Goal: Task Accomplishment & Management: Manage account settings

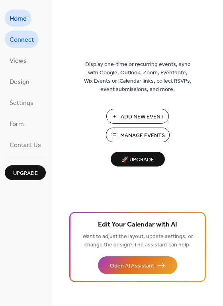
click at [26, 46] on span "Connect" at bounding box center [22, 40] width 24 height 12
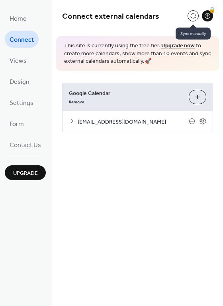
click at [194, 18] on button at bounding box center [192, 15] width 11 height 11
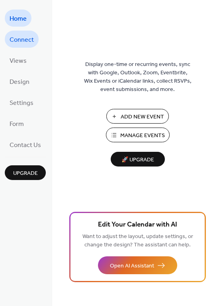
click at [27, 36] on span "Connect" at bounding box center [22, 40] width 24 height 12
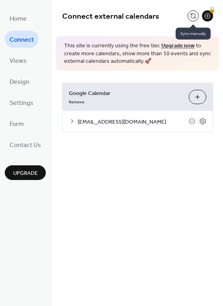
click at [193, 13] on button at bounding box center [192, 15] width 11 height 11
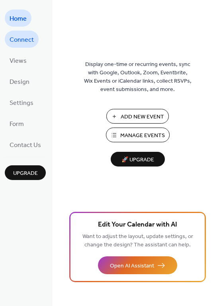
click at [23, 41] on span "Connect" at bounding box center [22, 40] width 24 height 12
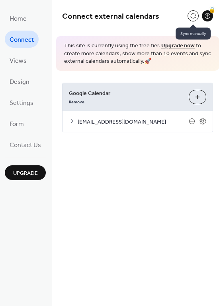
click at [193, 15] on button at bounding box center [192, 15] width 11 height 11
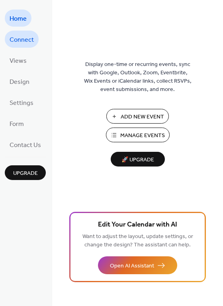
click at [18, 39] on span "Connect" at bounding box center [22, 40] width 24 height 12
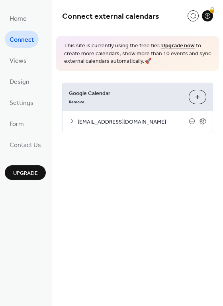
click at [190, 13] on button at bounding box center [192, 15] width 11 height 11
click at [194, 15] on button at bounding box center [192, 15] width 11 height 11
click at [18, 57] on span "Views" at bounding box center [18, 61] width 17 height 12
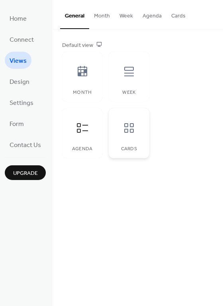
click at [130, 124] on icon at bounding box center [129, 128] width 10 height 10
click at [72, 69] on div at bounding box center [82, 72] width 24 height 24
click at [131, 72] on icon at bounding box center [128, 71] width 13 height 13
click at [83, 122] on icon at bounding box center [82, 128] width 13 height 13
click at [18, 79] on span "Design" at bounding box center [20, 82] width 20 height 12
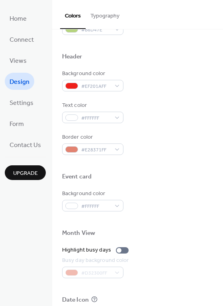
scroll to position [278, 0]
